Goal: Information Seeking & Learning: Learn about a topic

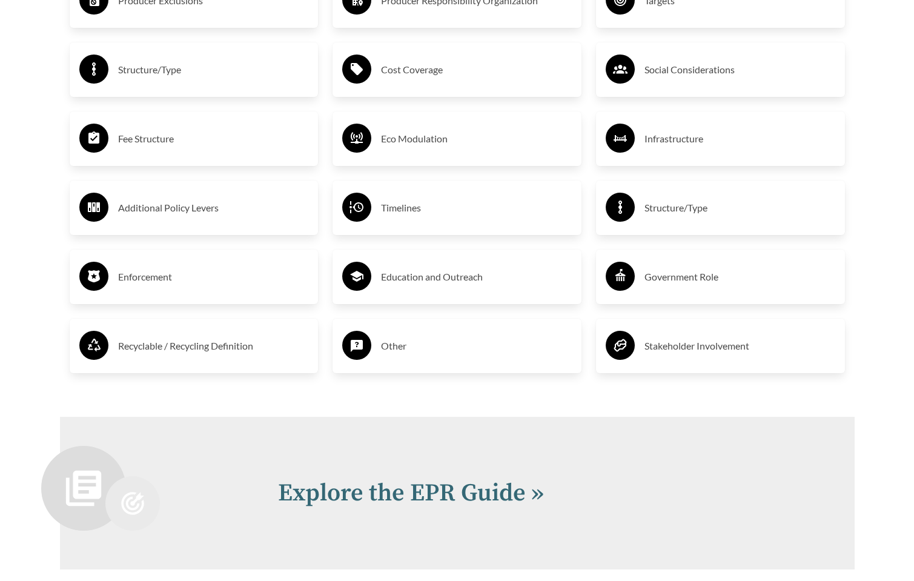
scroll to position [2437, 0]
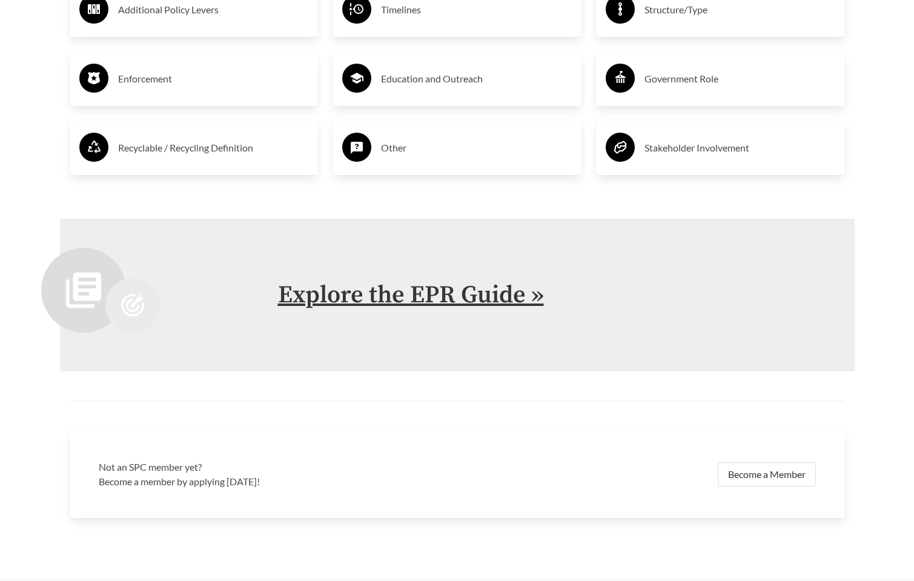
click at [340, 290] on link "Explore the EPR Guide »" at bounding box center [411, 295] width 266 height 30
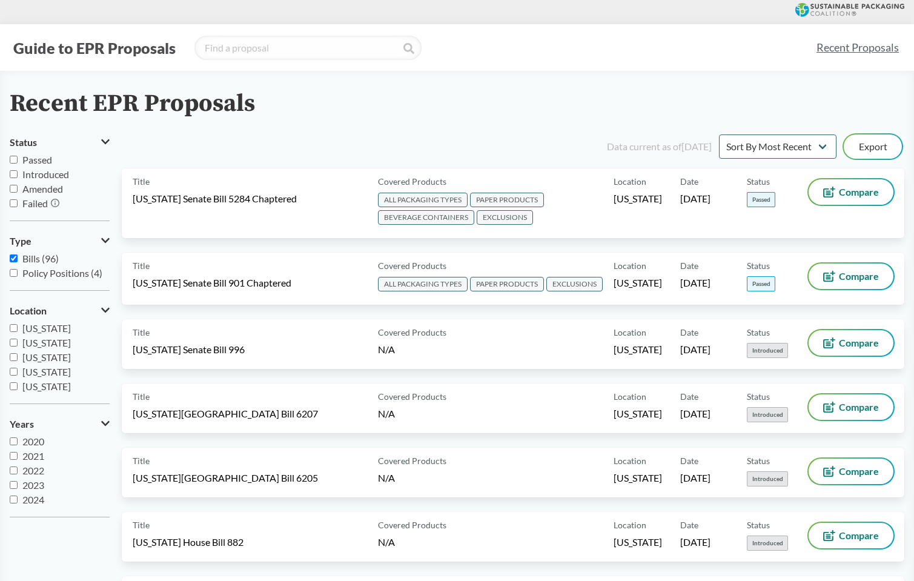
click at [13, 159] on input "Passed" at bounding box center [14, 160] width 8 height 8
checkbox input "true"
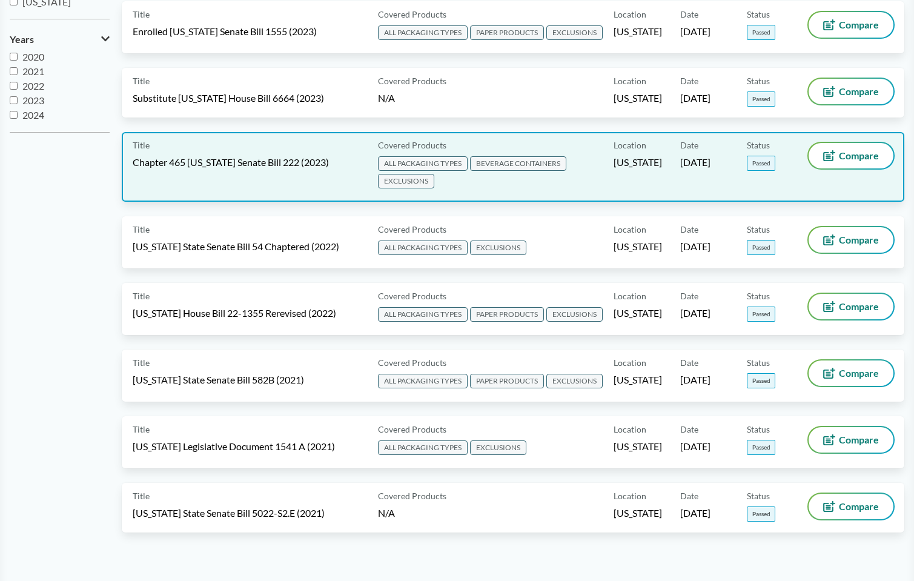
scroll to position [263, 0]
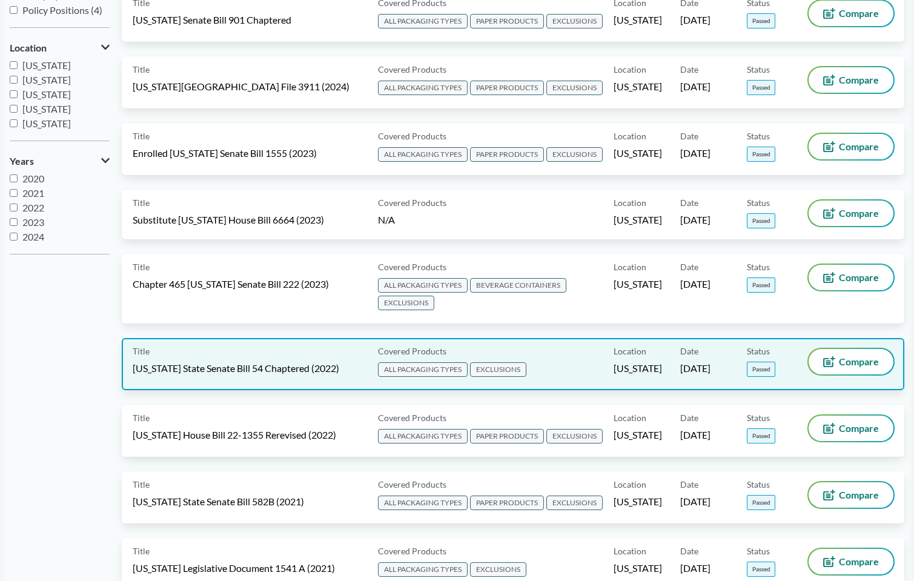
click at [225, 365] on span "[US_STATE] State Senate Bill 54 Chaptered (2022)" at bounding box center [236, 368] width 207 height 13
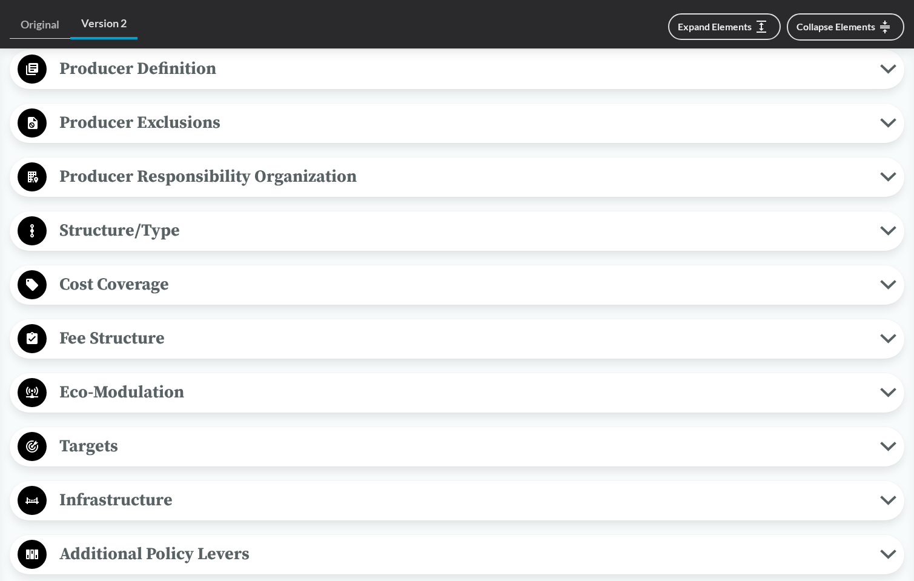
scroll to position [231, 0]
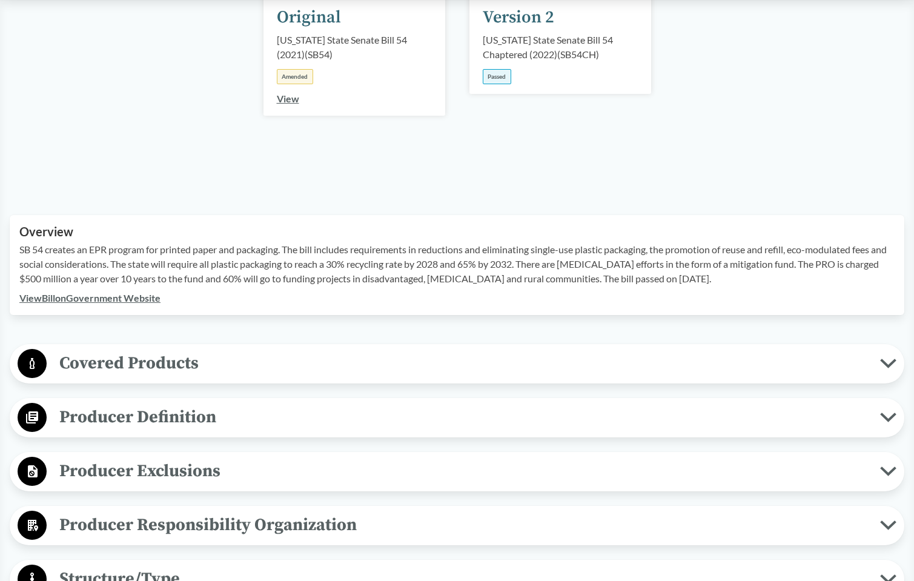
click at [168, 368] on span "Covered Products" at bounding box center [464, 363] width 834 height 27
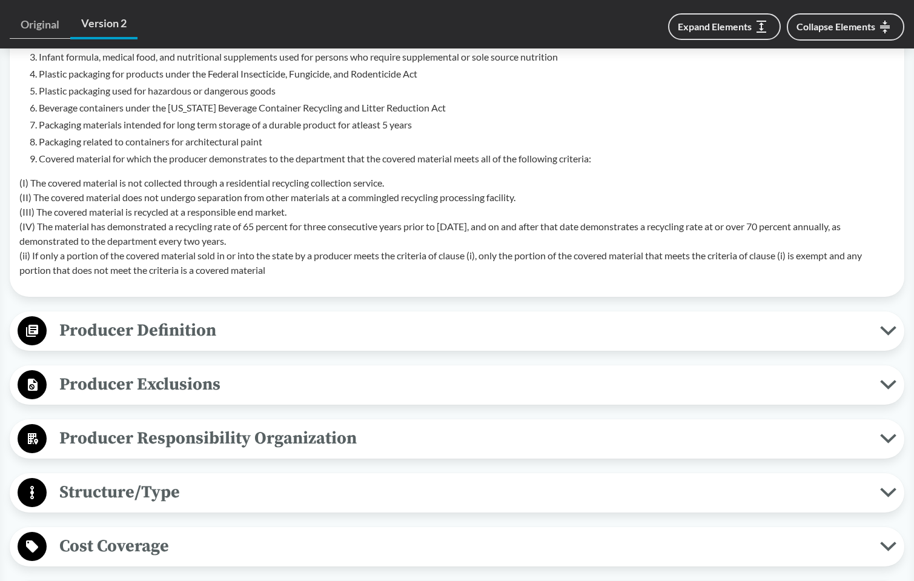
scroll to position [752, 0]
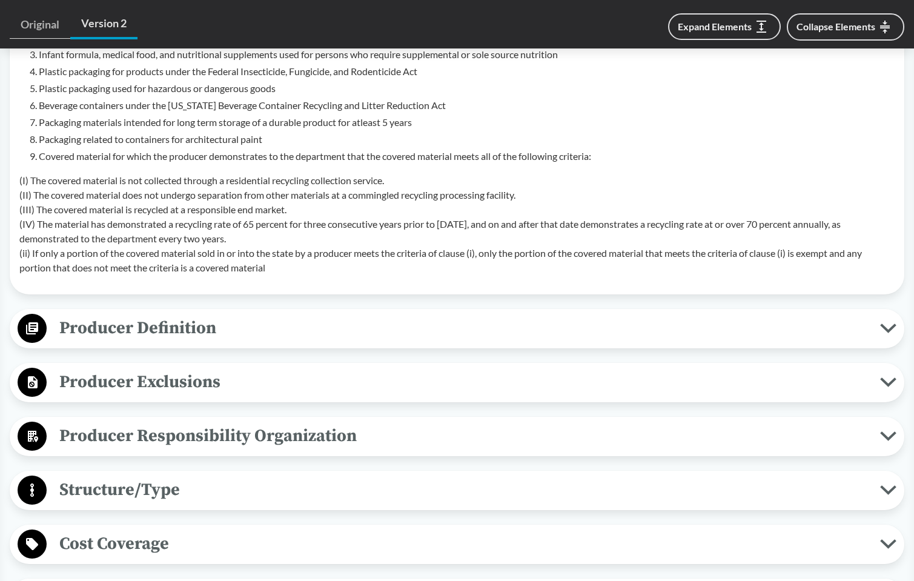
click at [227, 436] on span "Producer Responsibility Organization" at bounding box center [464, 435] width 834 height 27
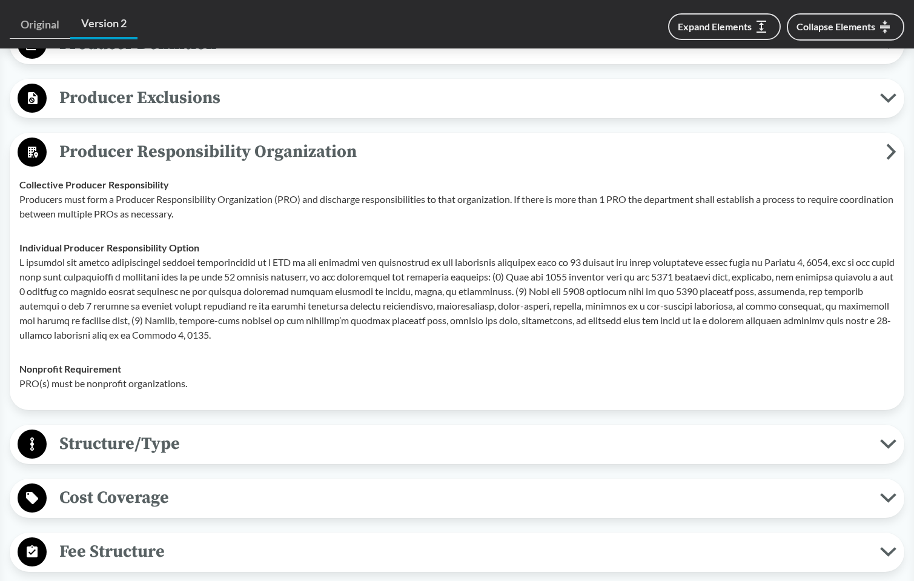
scroll to position [1178, 0]
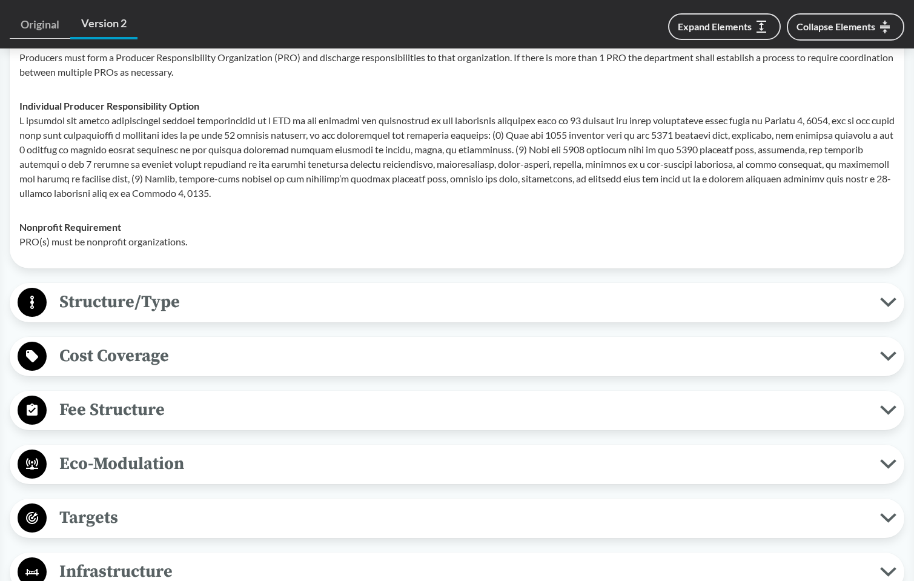
click at [121, 475] on span "Eco-Modulation" at bounding box center [464, 463] width 834 height 27
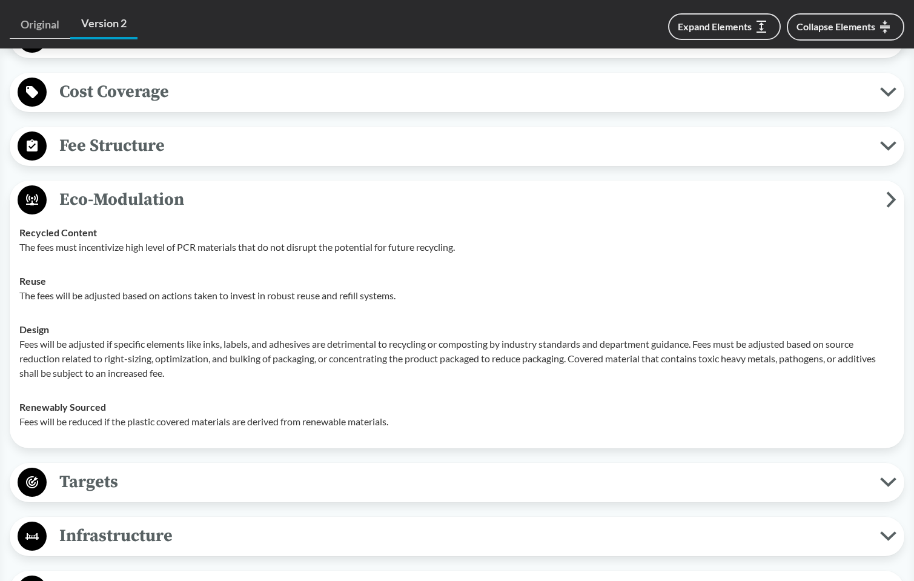
scroll to position [1569, 0]
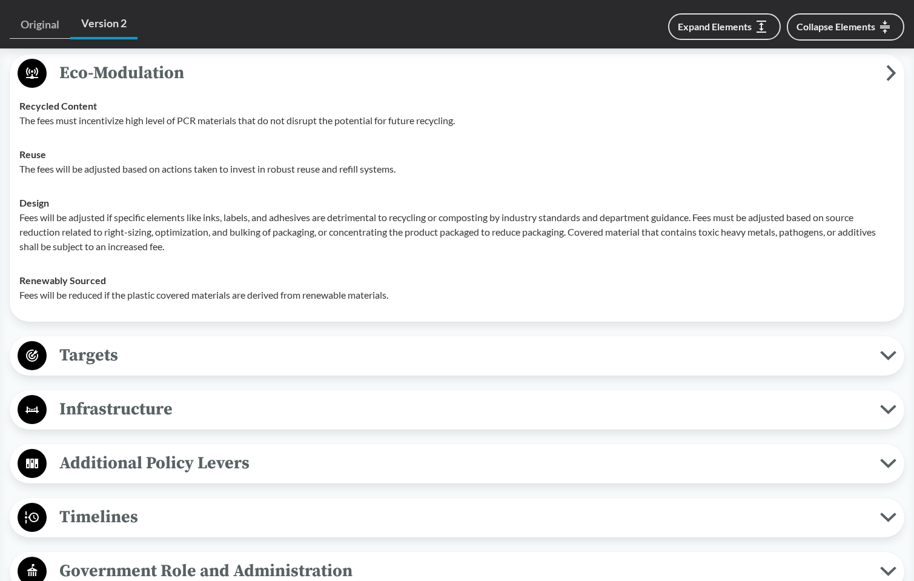
click at [96, 369] on span "Targets" at bounding box center [464, 355] width 834 height 27
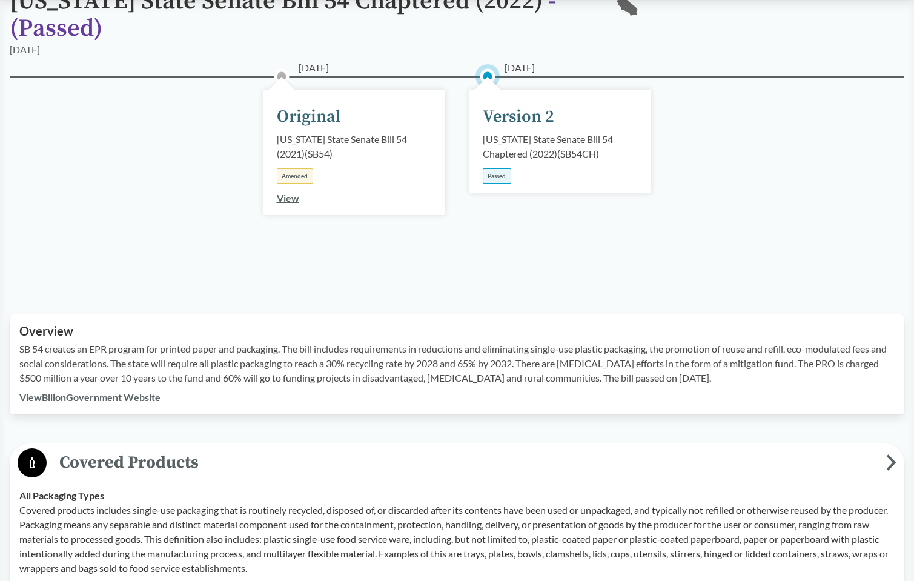
scroll to position [0, 0]
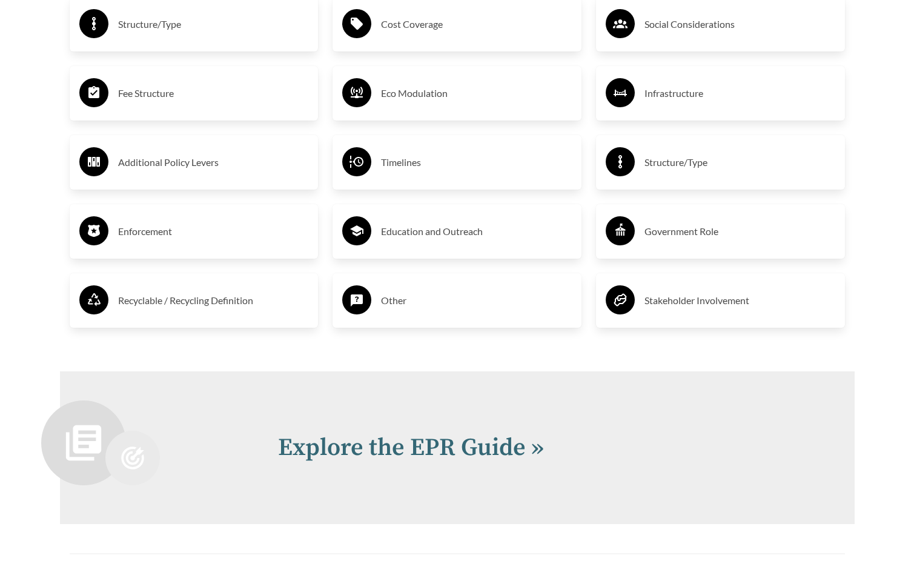
scroll to position [2508, 0]
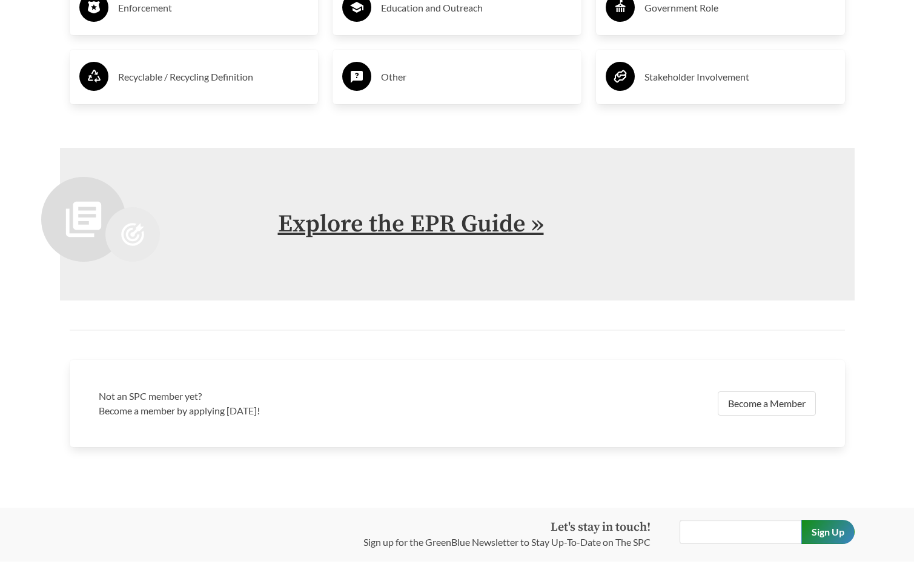
click at [381, 232] on link "Explore the EPR Guide »" at bounding box center [411, 224] width 266 height 30
